Goal: Check status: Check status

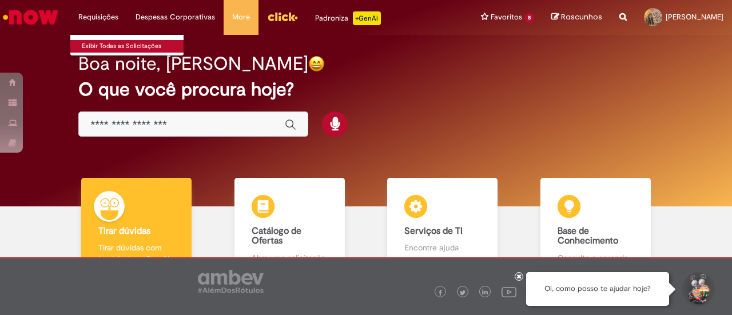
click at [113, 50] on link "Exibir Todas as Solicitações" at bounding box center [133, 46] width 126 height 13
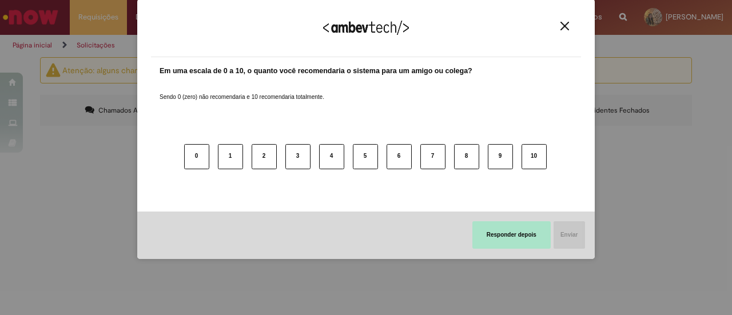
click at [521, 236] on button "Responder depois" at bounding box center [512, 234] width 78 height 27
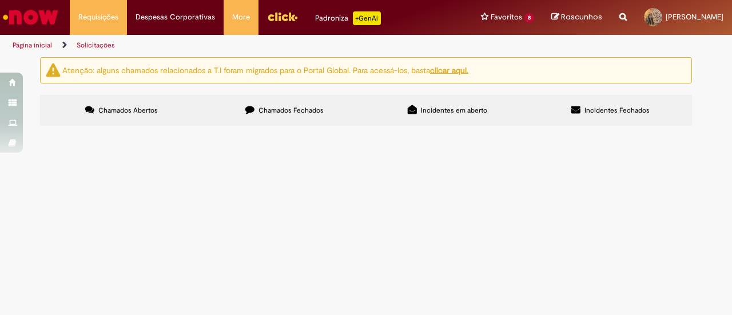
click at [296, 100] on label "Chamados Fechados" at bounding box center [284, 110] width 163 height 31
click at [0, 0] on span "Por favor, cadastrar itens" at bounding box center [0, 0] width 0 height 0
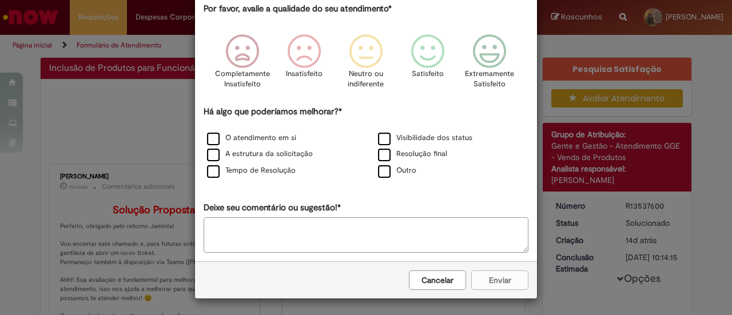
click at [435, 270] on div "Cancelar Enviar" at bounding box center [366, 279] width 342 height 37
click at [420, 274] on button "Cancelar" at bounding box center [437, 280] width 57 height 19
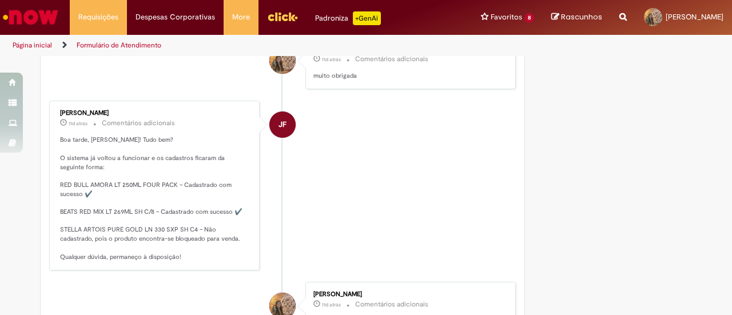
scroll to position [572, 0]
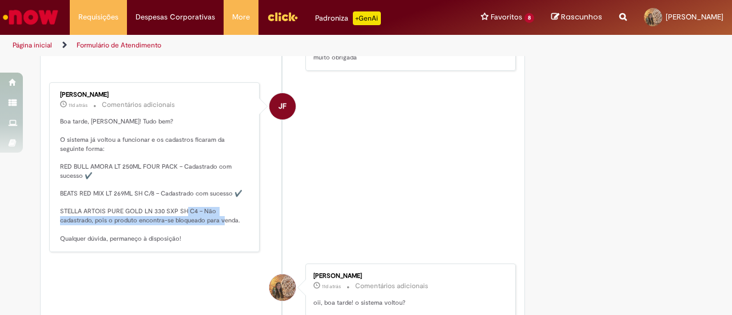
drag, startPoint x: 201, startPoint y: 218, endPoint x: 203, endPoint y: 244, distance: 26.4
click at [203, 243] on p "Boa tarde, [PERSON_NAME]! Tudo bem? O sistema já voltou a funcionar e os cadast…" at bounding box center [155, 180] width 191 height 126
